Goal: Task Accomplishment & Management: Manage account settings

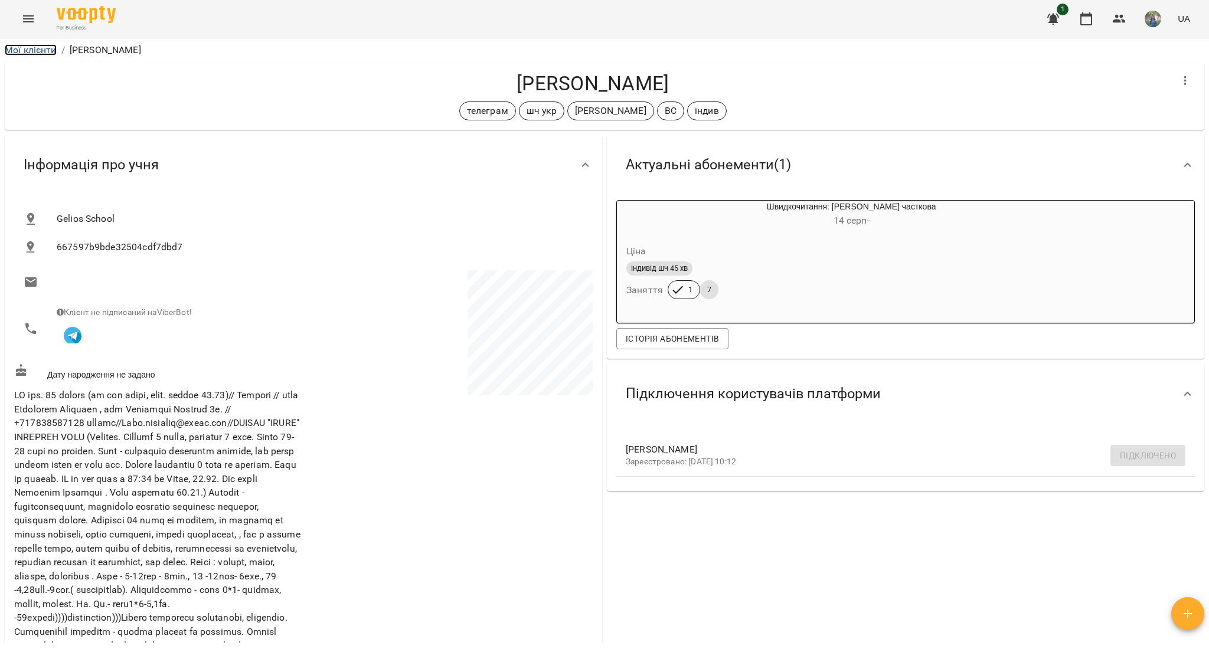
click at [26, 47] on link "Мої клієнти" at bounding box center [31, 49] width 52 height 11
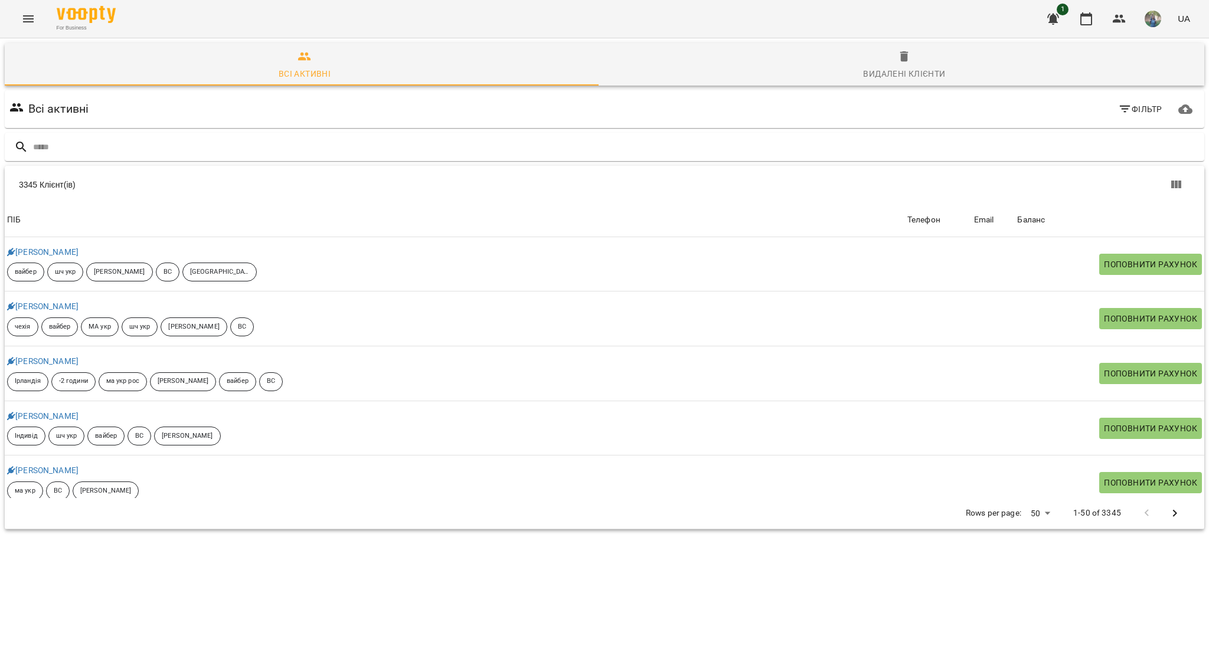
click at [22, 27] on button "Menu" at bounding box center [28, 19] width 28 height 28
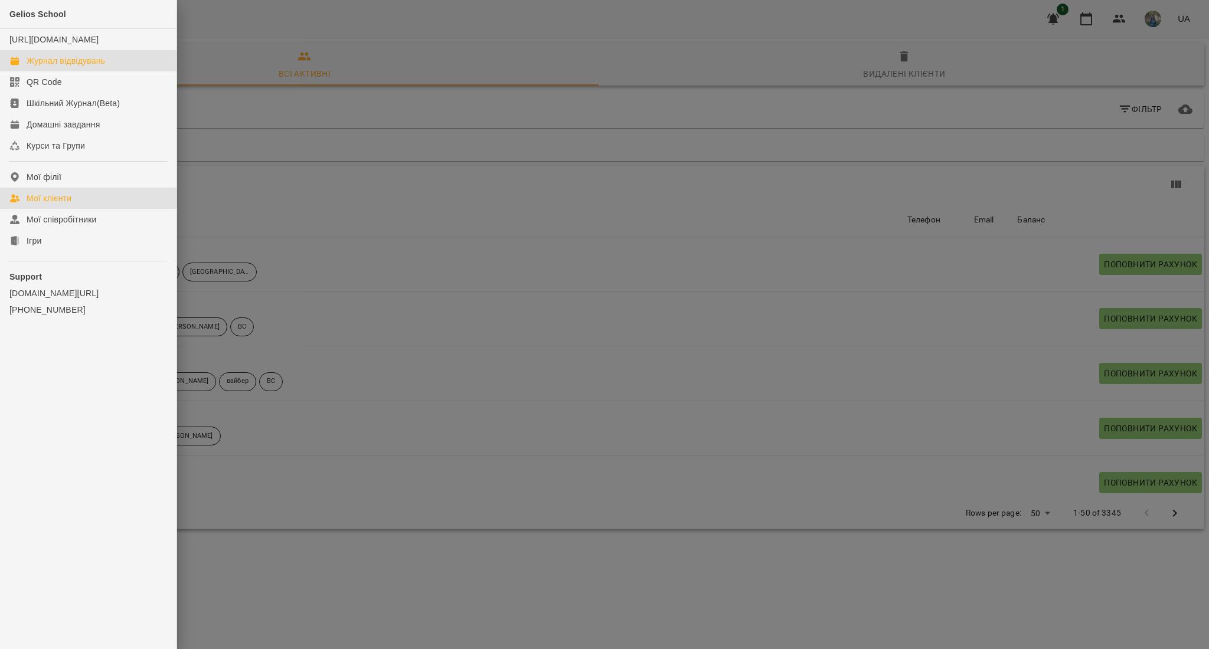
click at [36, 67] on div "Журнал відвідувань" at bounding box center [66, 61] width 79 height 12
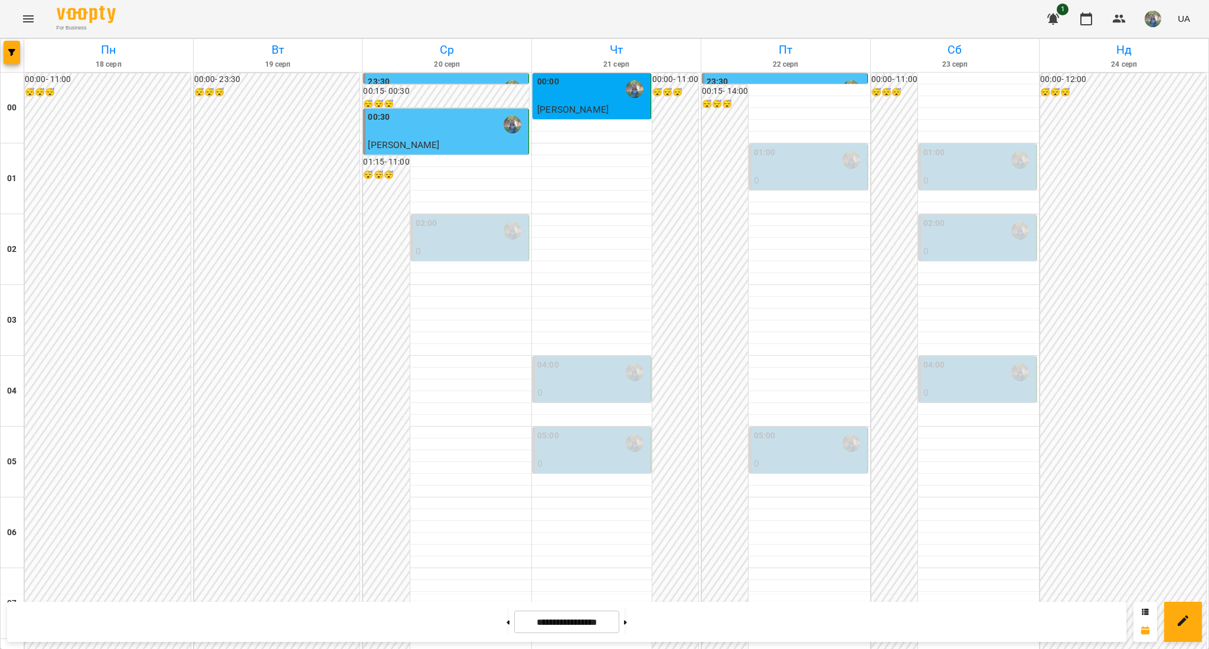
scroll to position [1023, 0]
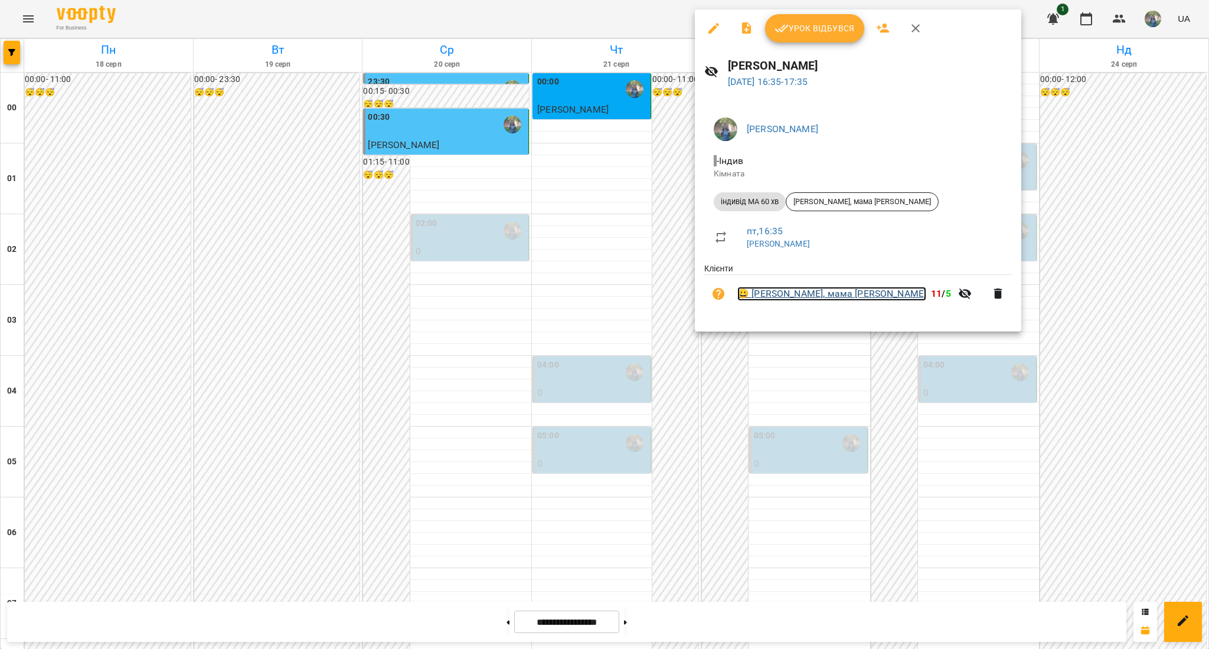
click at [775, 296] on link "😀 [PERSON_NAME], мама [PERSON_NAME]" at bounding box center [831, 294] width 189 height 14
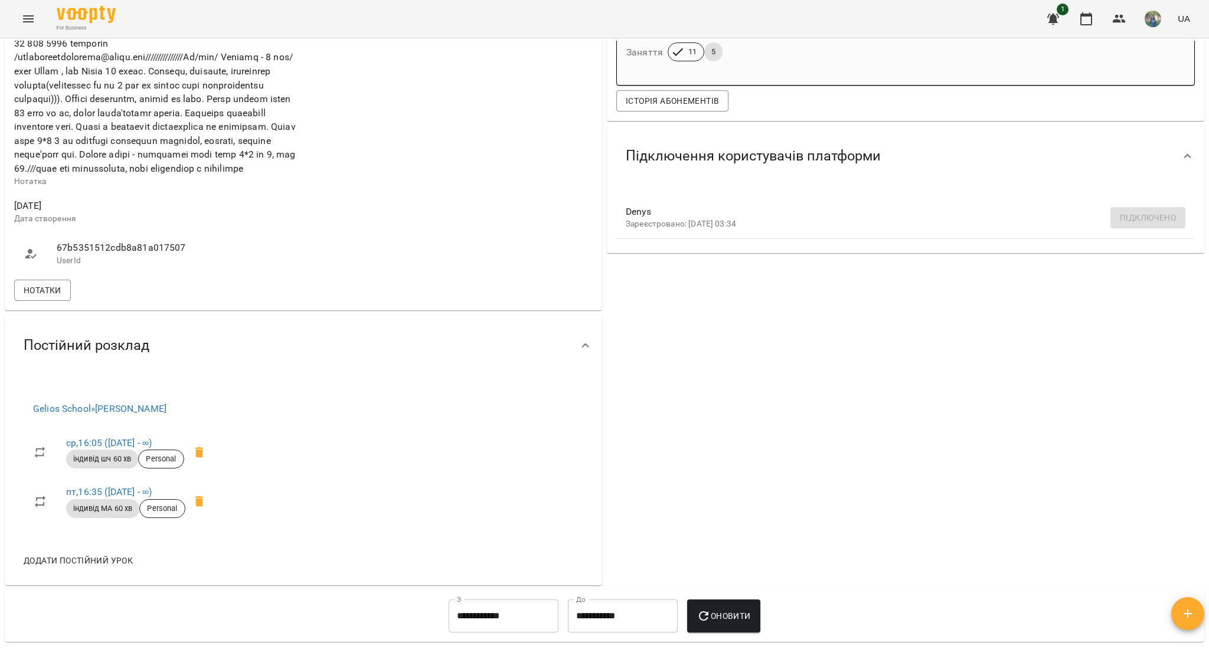
scroll to position [393, 0]
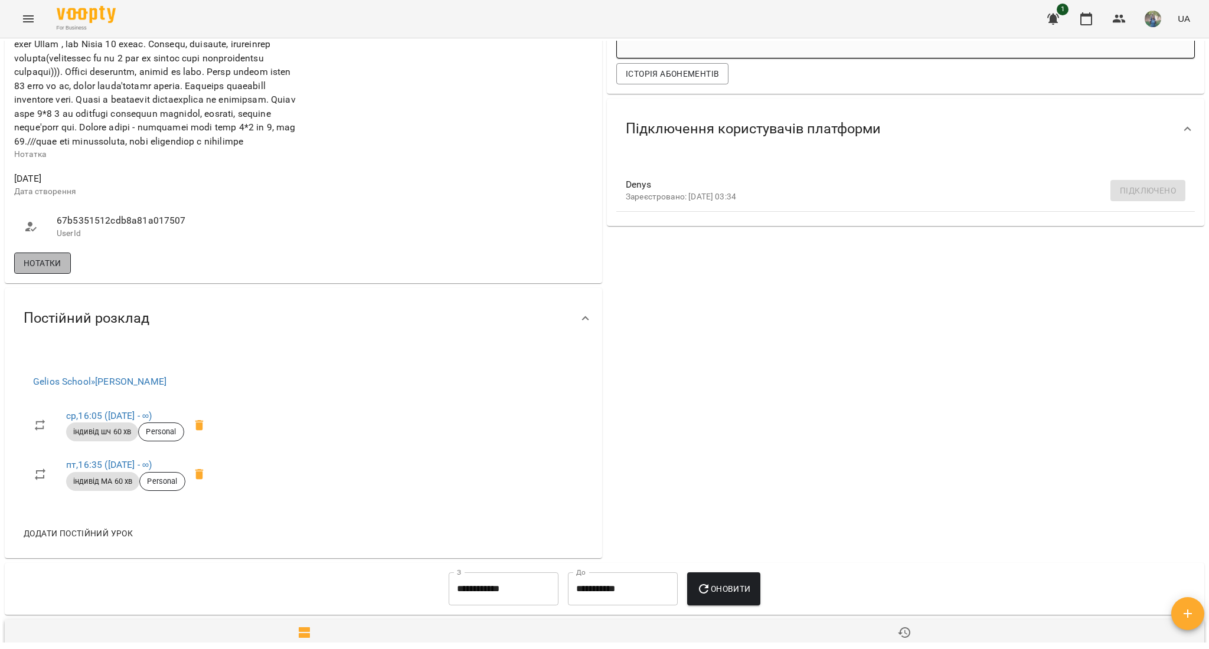
click at [45, 270] on span "Нотатки" at bounding box center [43, 263] width 38 height 14
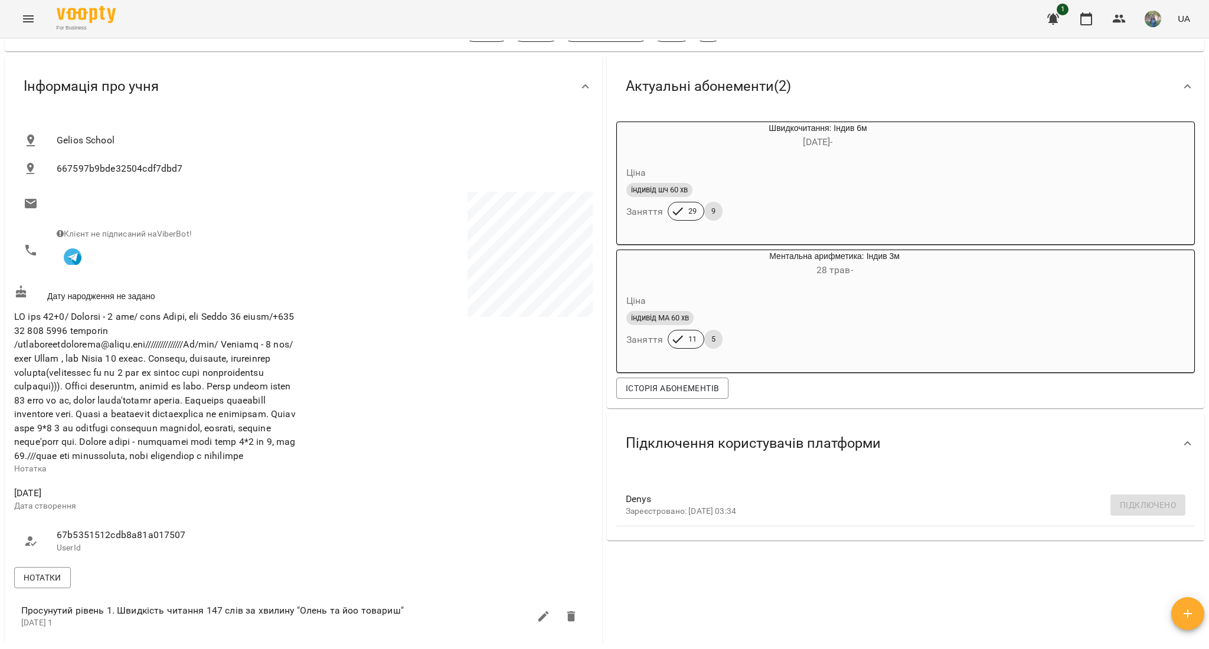
scroll to position [0, 0]
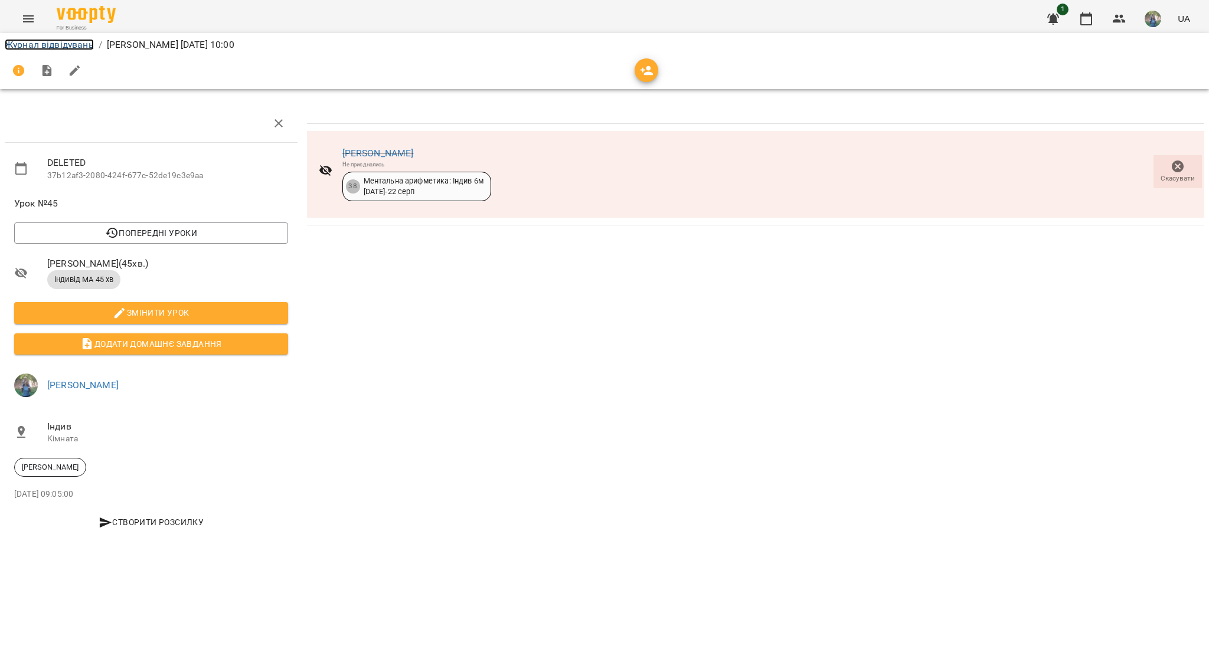
click at [29, 48] on link "Журнал відвідувань" at bounding box center [49, 44] width 89 height 11
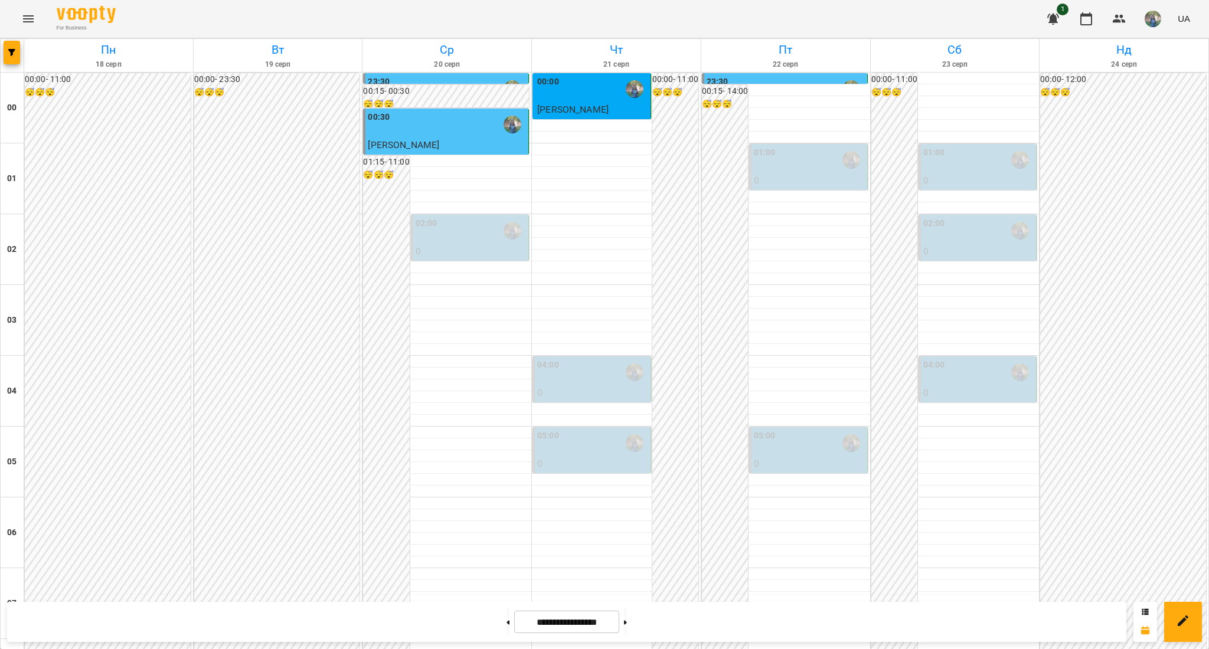
click at [780, 184] on p "0" at bounding box center [809, 181] width 111 height 14
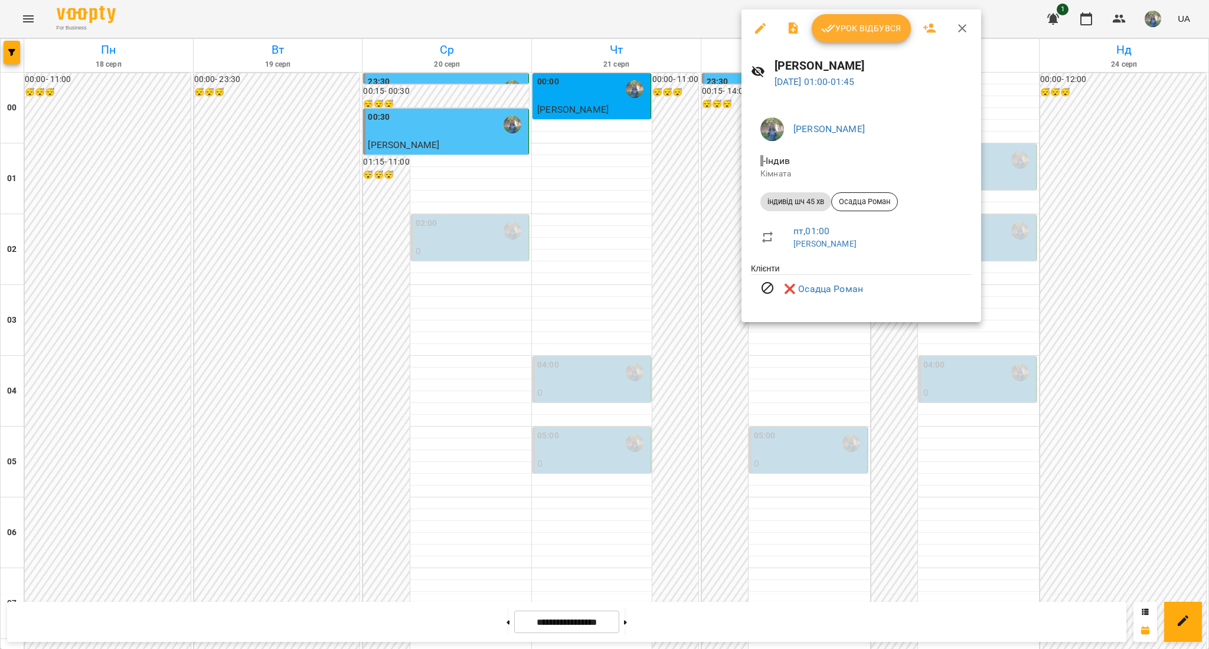
click at [788, 367] on div at bounding box center [604, 324] width 1209 height 649
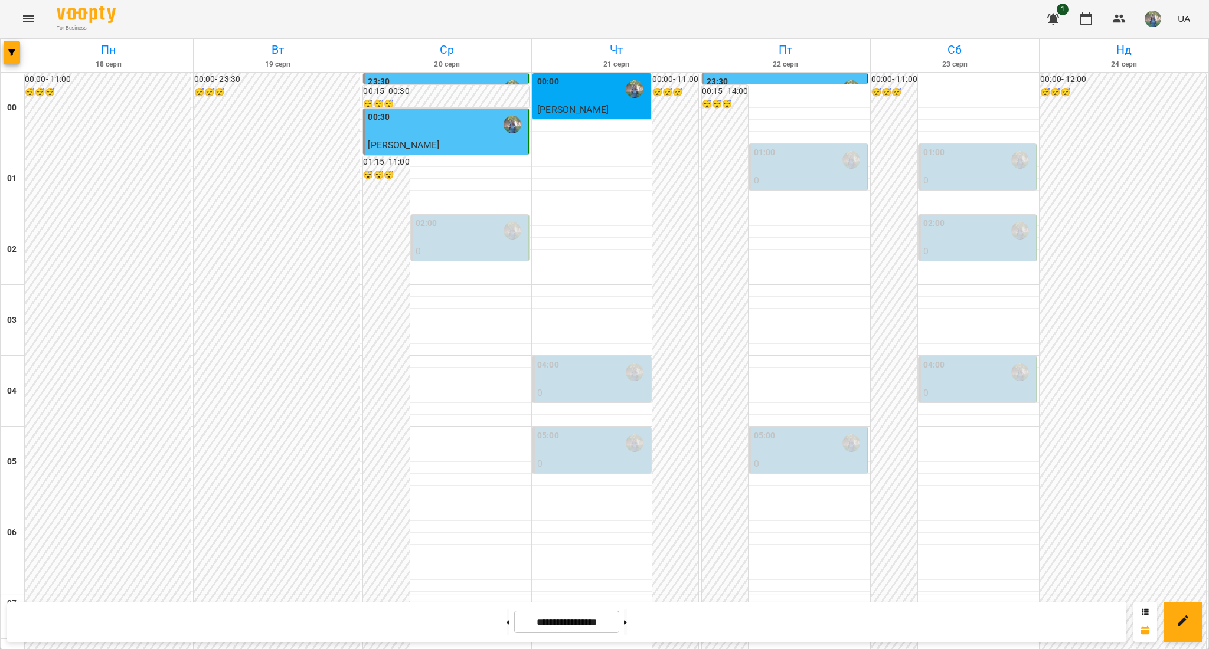
click at [791, 443] on div "05:00" at bounding box center [809, 443] width 111 height 27
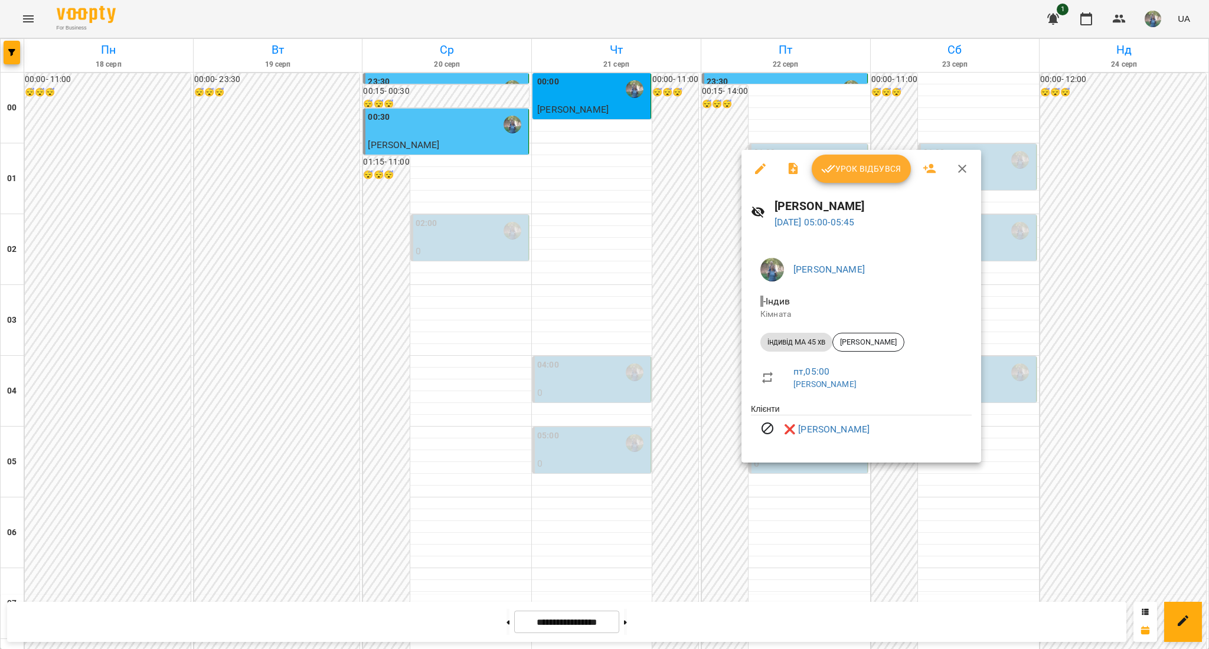
click at [590, 254] on div at bounding box center [604, 324] width 1209 height 649
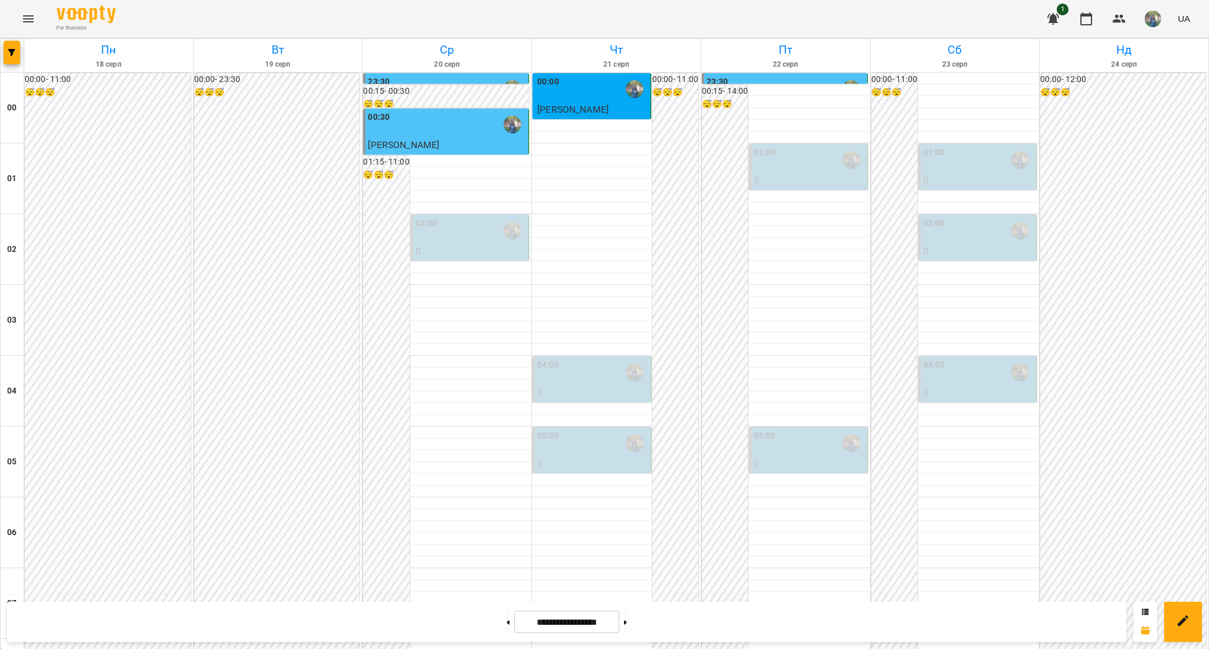
scroll to position [787, 0]
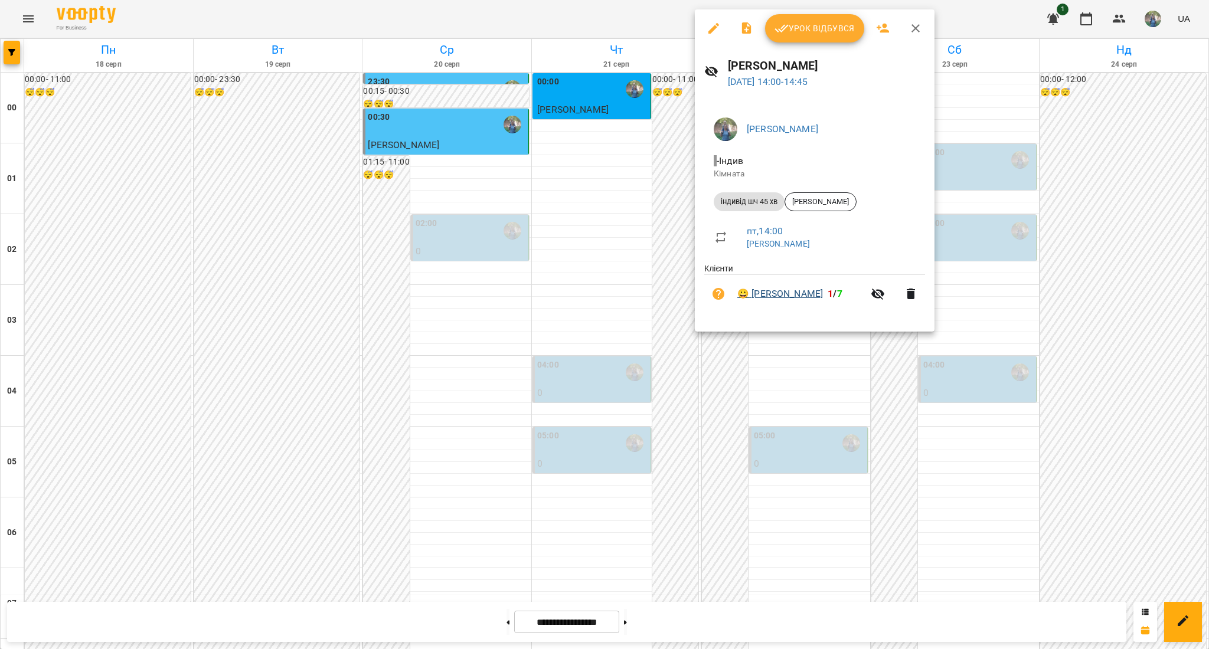
drag, startPoint x: 752, startPoint y: 283, endPoint x: 845, endPoint y: 296, distance: 93.5
click at [845, 296] on li "😀 Мельничук Серафим 1 / 7" at bounding box center [814, 294] width 221 height 38
copy link "[PERSON_NAME]"
